Goal: Task Accomplishment & Management: Manage account settings

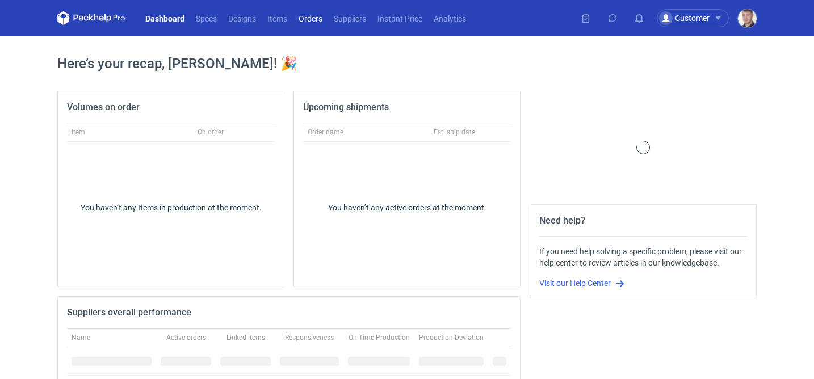
click at [312, 19] on link "Orders" at bounding box center [310, 18] width 35 height 14
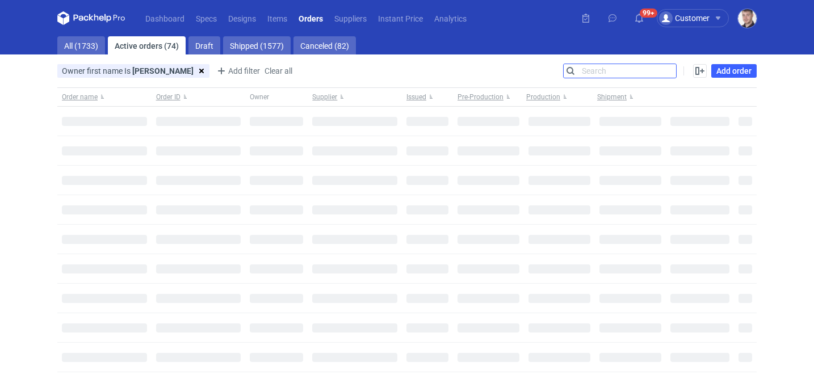
click at [664, 70] on input "Search" at bounding box center [620, 71] width 112 height 14
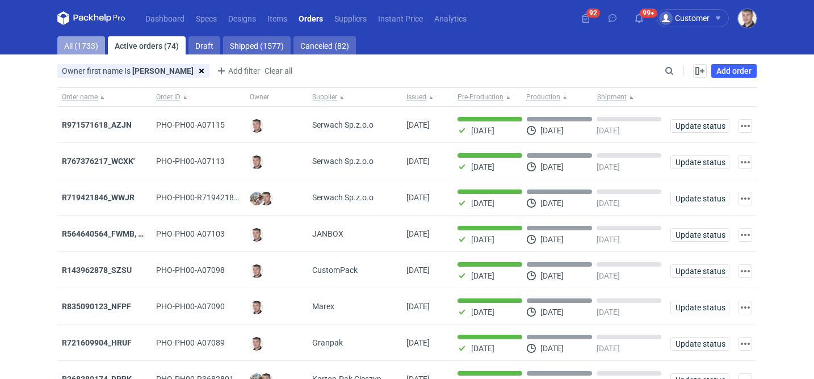
click at [90, 49] on link "All (1733)" at bounding box center [81, 45] width 48 height 18
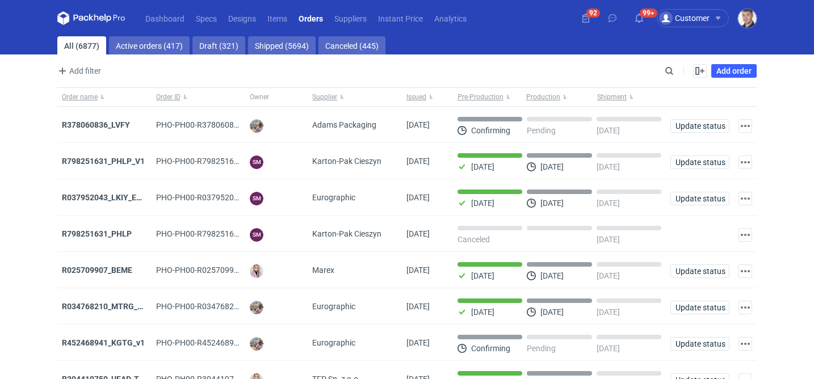
click at [677, 69] on div "Enable all Disable all Order name Order ID Owner Supplier Issued Milestone Free…" at bounding box center [717, 71] width 80 height 14
click at [666, 71] on input "Search" at bounding box center [620, 71] width 112 height 14
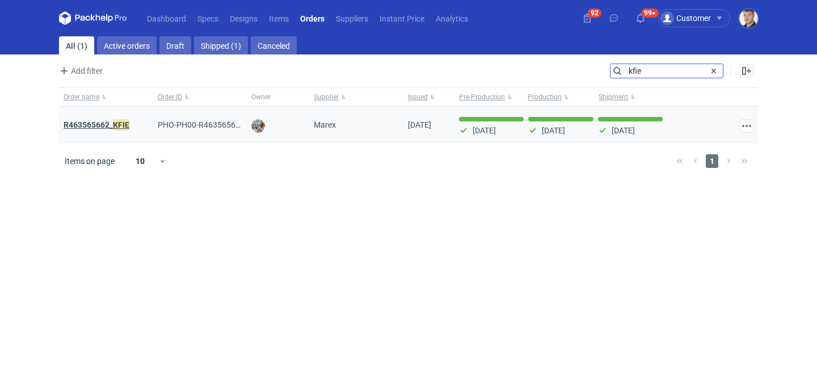
type input "kfie"
click at [117, 124] on em "KFIE" at bounding box center [121, 125] width 16 height 12
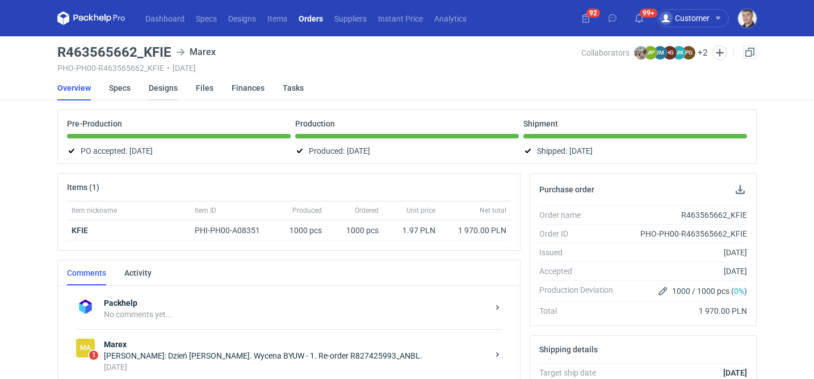
click at [164, 87] on link "Designs" at bounding box center [163, 88] width 29 height 25
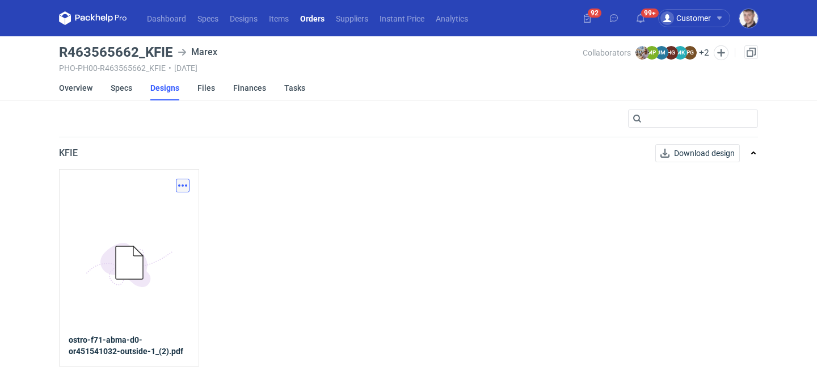
click at [183, 182] on button "button" at bounding box center [183, 186] width 14 height 14
click at [157, 215] on link "Download design part" at bounding box center [133, 211] width 104 height 18
drag, startPoint x: 61, startPoint y: 52, endPoint x: 173, endPoint y: 48, distance: 111.9
click at [173, 48] on div "R463565662_KFIE Marex" at bounding box center [321, 52] width 524 height 14
copy h3 "R463565662_KFIE"
